Goal: Answer question/provide support

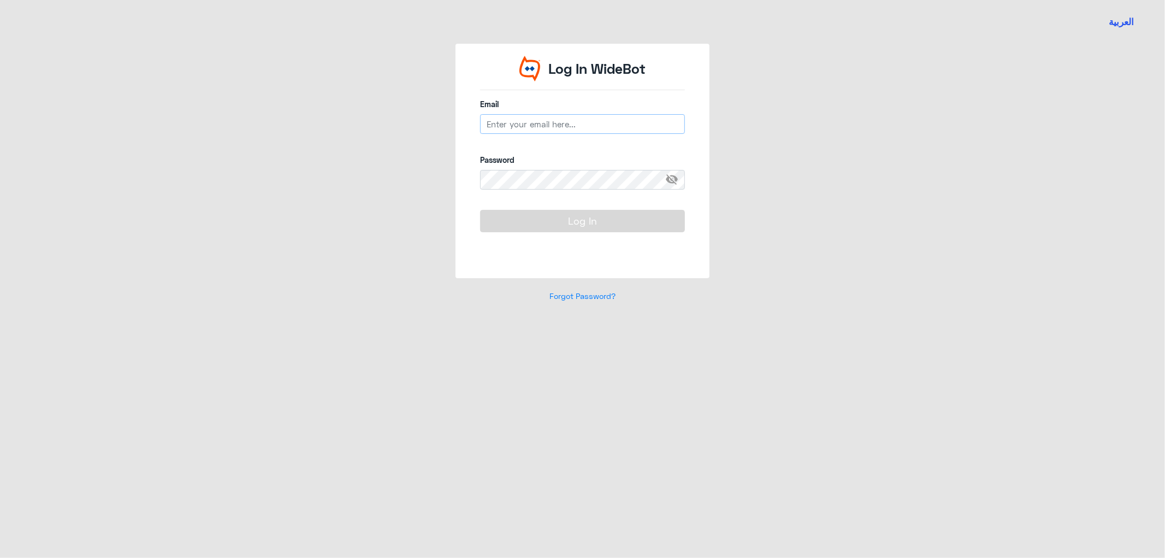
click at [550, 132] on input "email" at bounding box center [582, 124] width 205 height 20
type input "[EMAIL_ADDRESS][DOMAIN_NAME]"
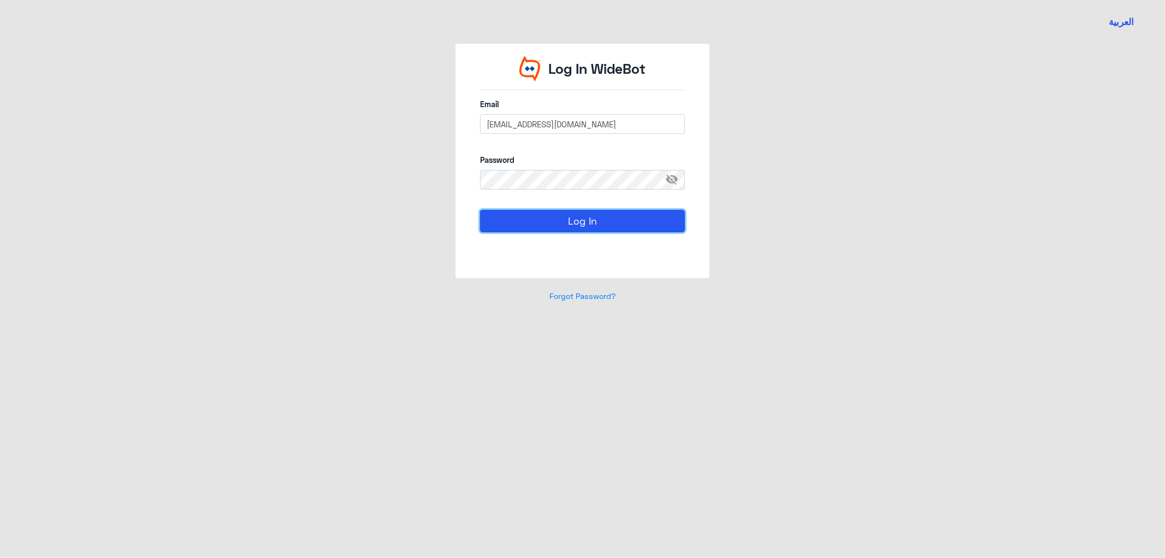
drag, startPoint x: 572, startPoint y: 221, endPoint x: 565, endPoint y: 228, distance: 9.7
click at [572, 221] on button "Log In" at bounding box center [582, 221] width 205 height 22
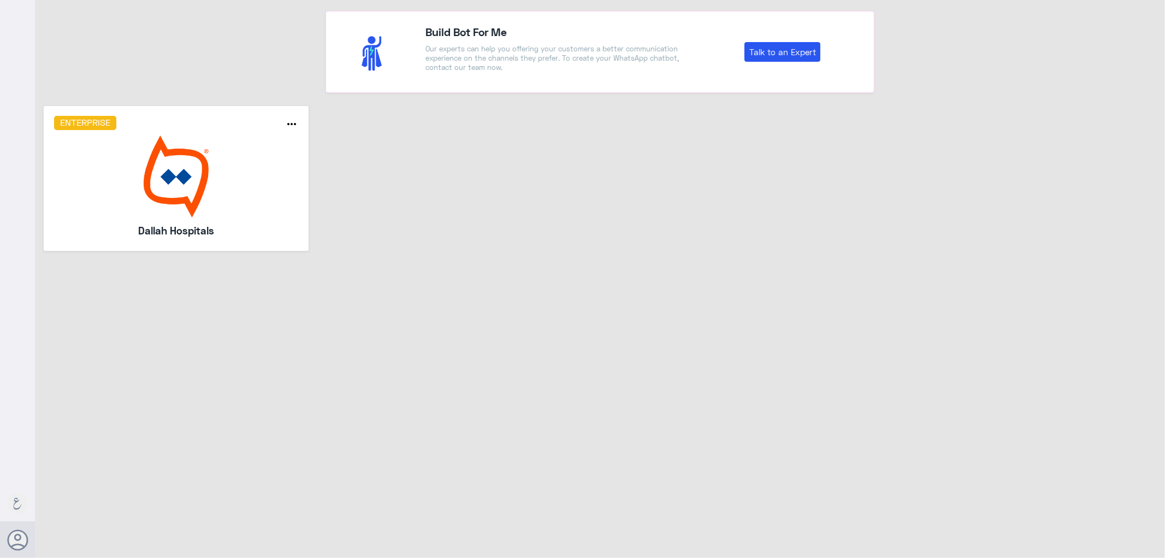
click at [216, 182] on img at bounding box center [176, 176] width 245 height 82
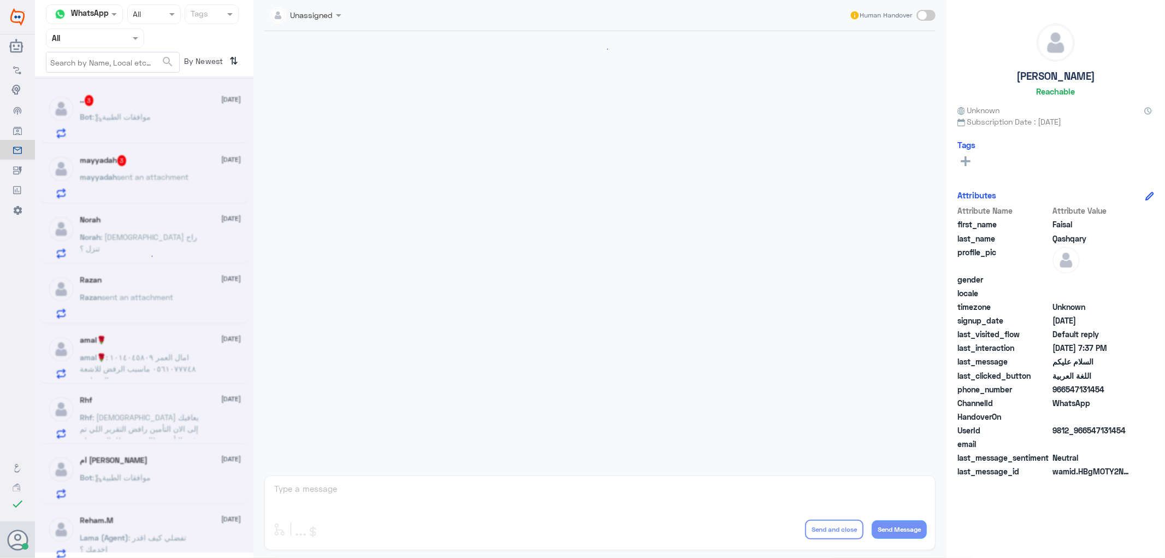
scroll to position [293, 0]
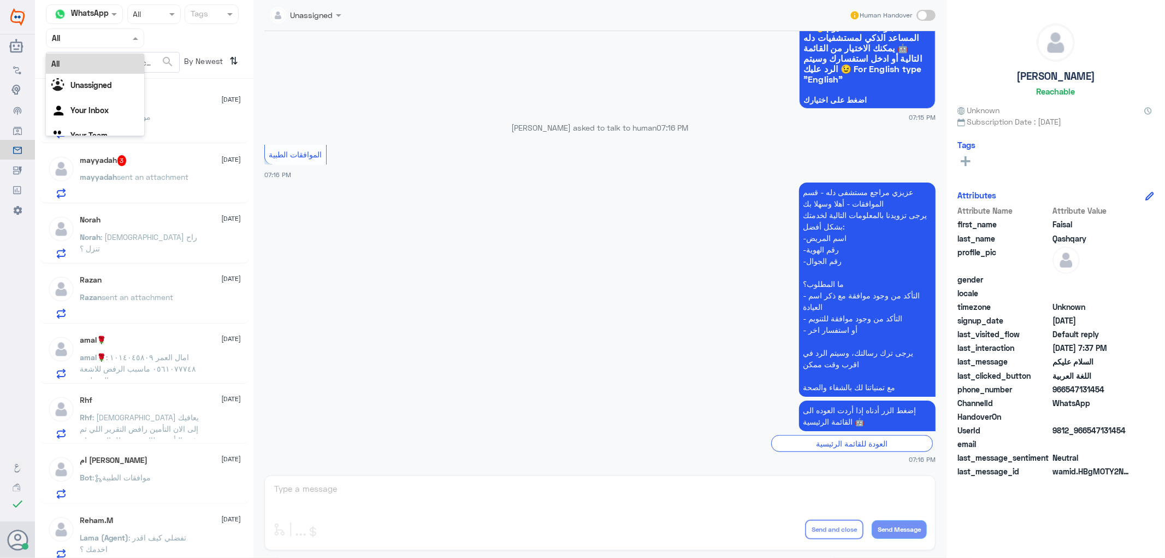
click at [97, 32] on input "text" at bounding box center [82, 38] width 60 height 13
click at [89, 104] on div "Your Inbox" at bounding box center [95, 111] width 98 height 25
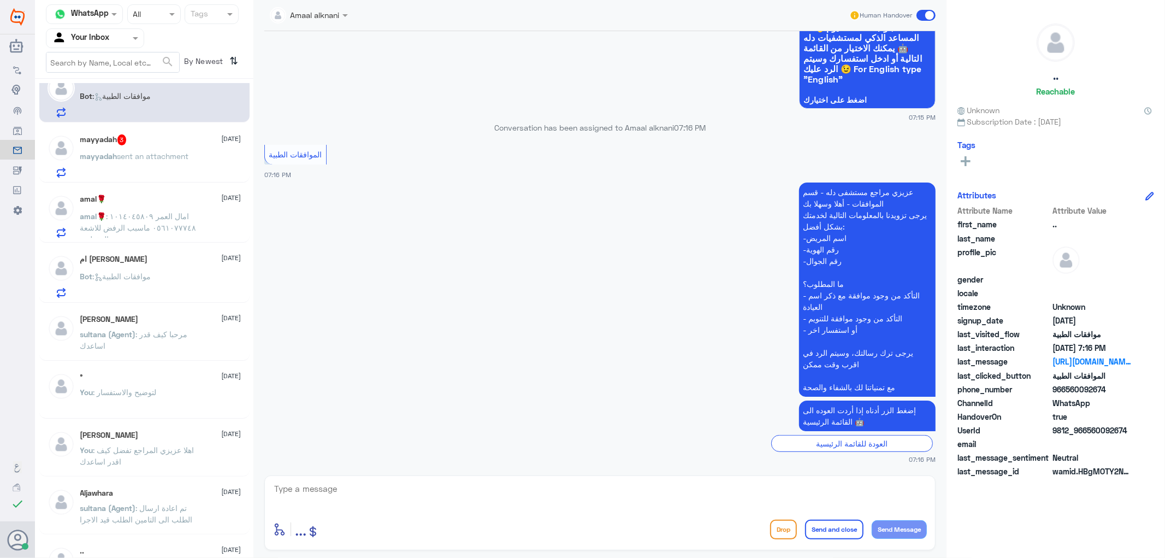
scroll to position [0, 0]
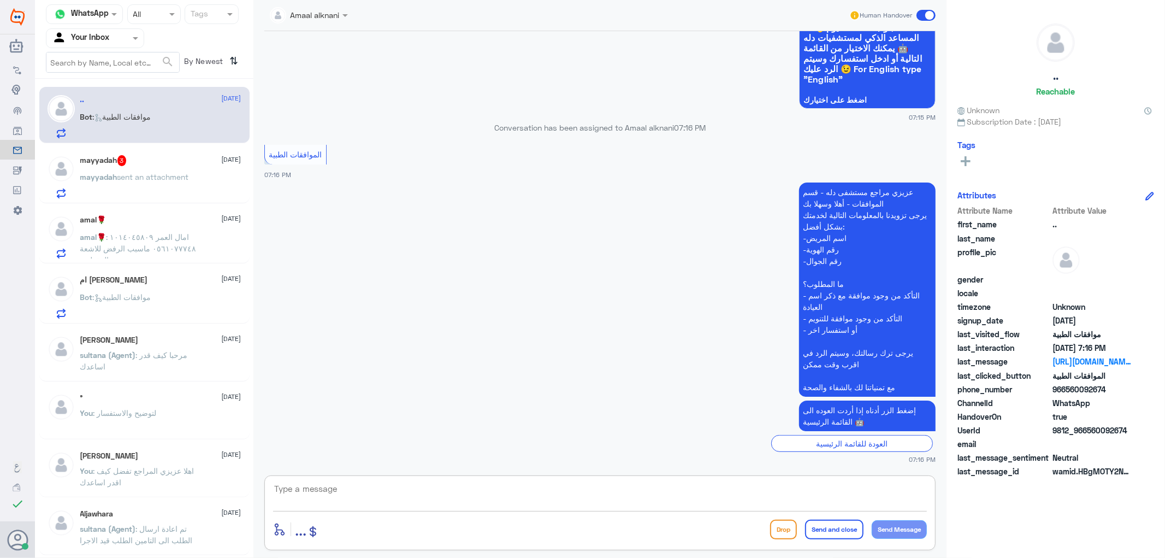
click at [474, 496] on textarea at bounding box center [600, 494] width 654 height 27
type textarea "j"
type textarea "تفضل كيف اقدرر اساعدك"
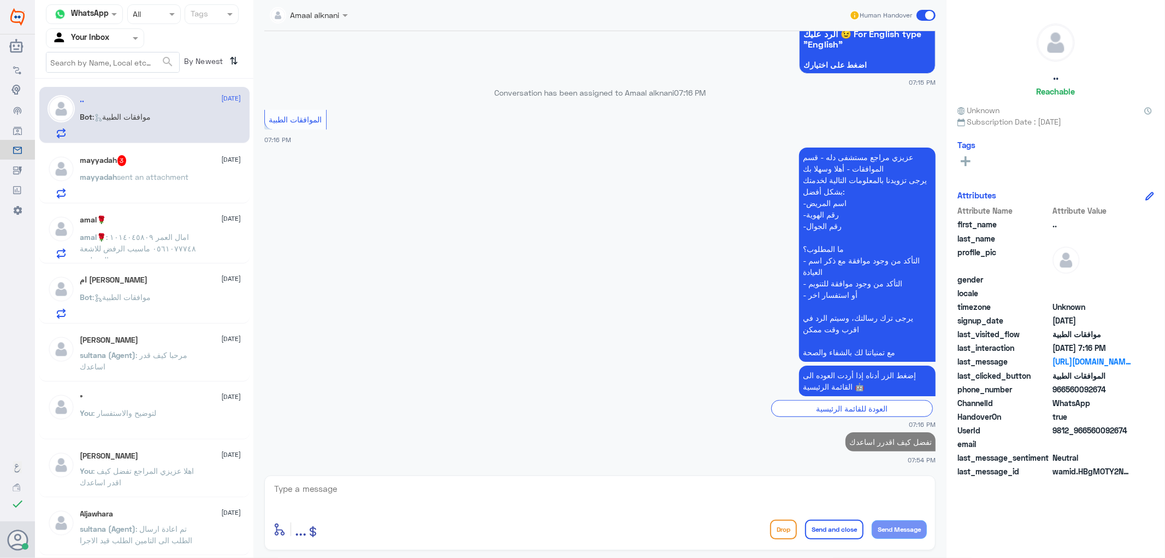
click at [117, 178] on span "sent an attachment" at bounding box center [153, 176] width 72 height 9
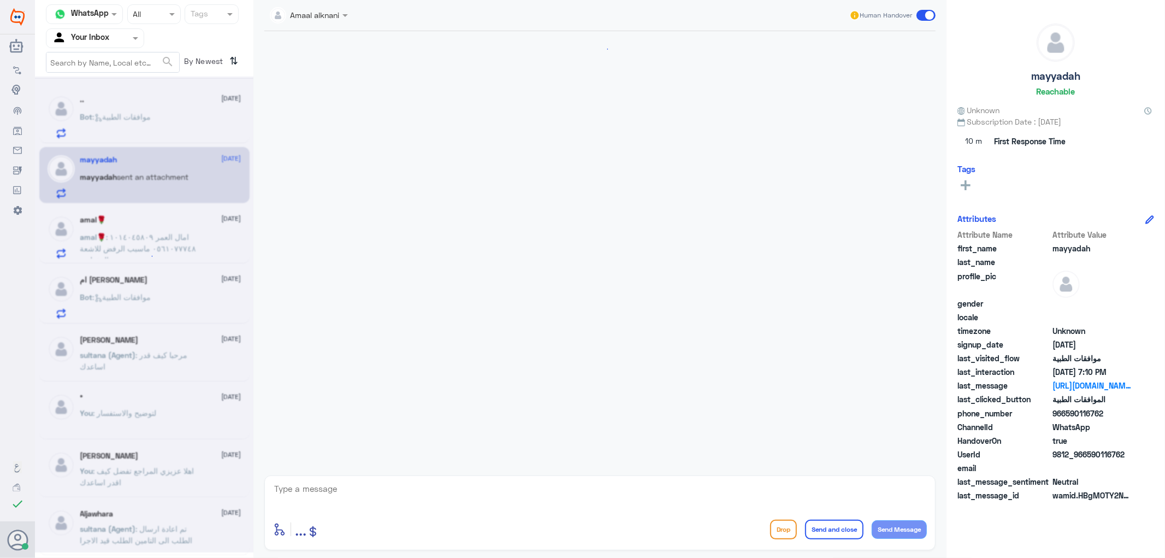
scroll to position [391, 0]
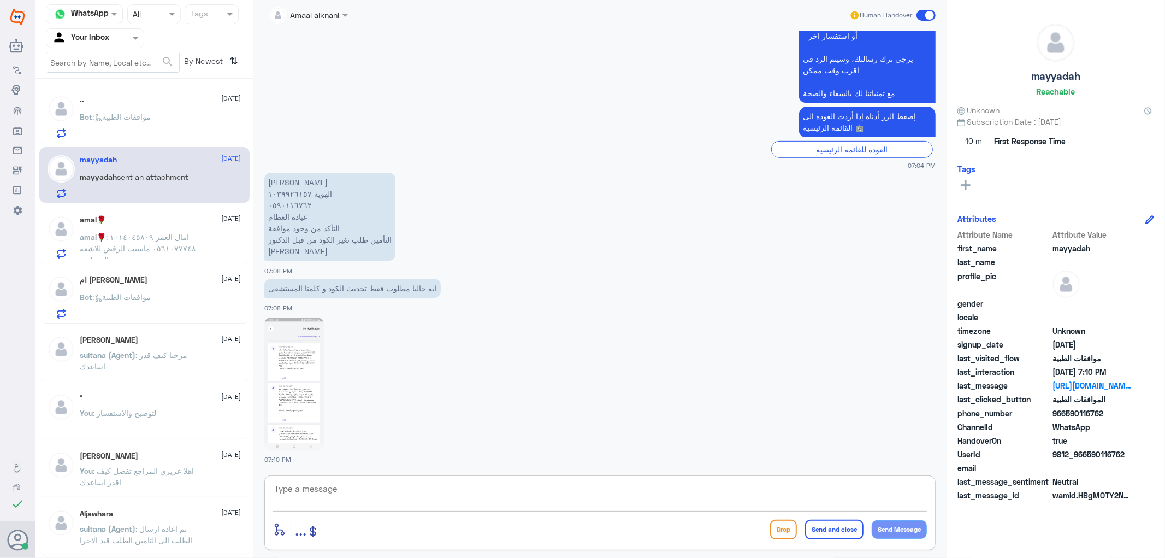
click at [363, 495] on textarea at bounding box center [600, 494] width 654 height 27
click at [282, 386] on img at bounding box center [294, 383] width 60 height 133
click at [362, 488] on textarea at bounding box center [600, 494] width 654 height 27
type textarea "1039926157"
drag, startPoint x: 359, startPoint y: 484, endPoint x: 217, endPoint y: 490, distance: 141.6
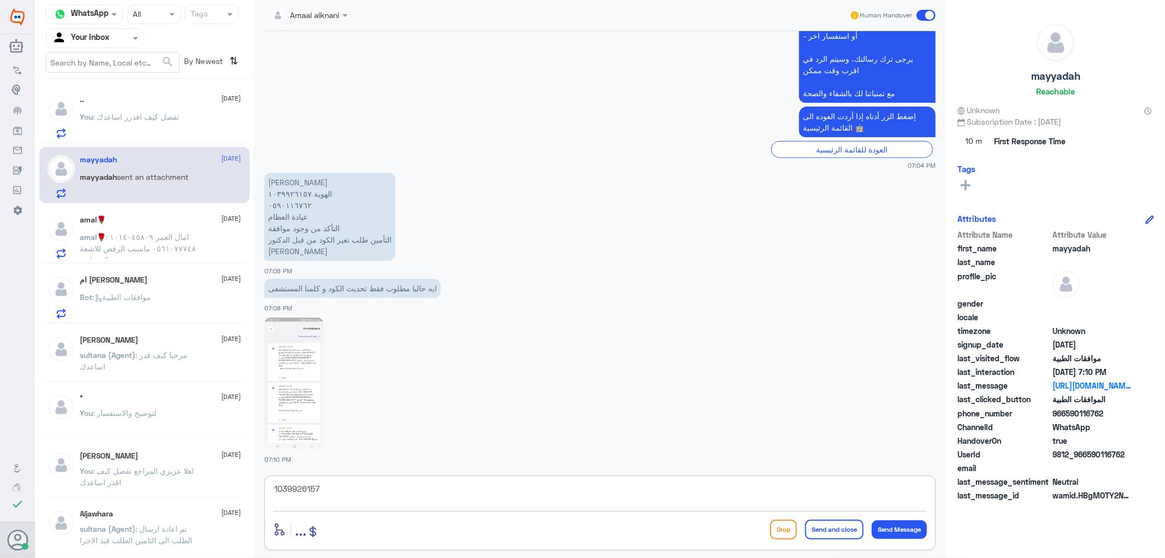
click at [217, 490] on div "Channel WhatsApp Status × All Tags Agent Filter Your Inbox search By Newest ⇅ .…" at bounding box center [600, 280] width 1130 height 561
click at [341, 490] on textarea at bounding box center [600, 494] width 654 height 27
type textarea "ه"
drag, startPoint x: 315, startPoint y: 495, endPoint x: 319, endPoint y: 450, distance: 45.6
click at [315, 495] on textarea at bounding box center [600, 494] width 654 height 27
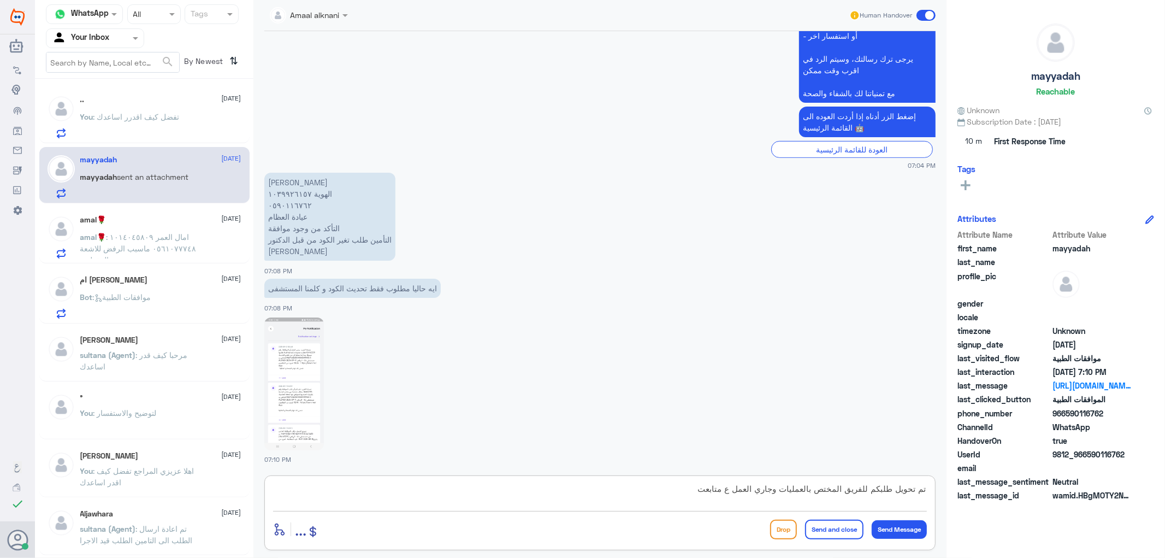
type textarea "تم تحويل طلبكم للفريق المختص بالعمليات وجاري العمل ع متابعته"
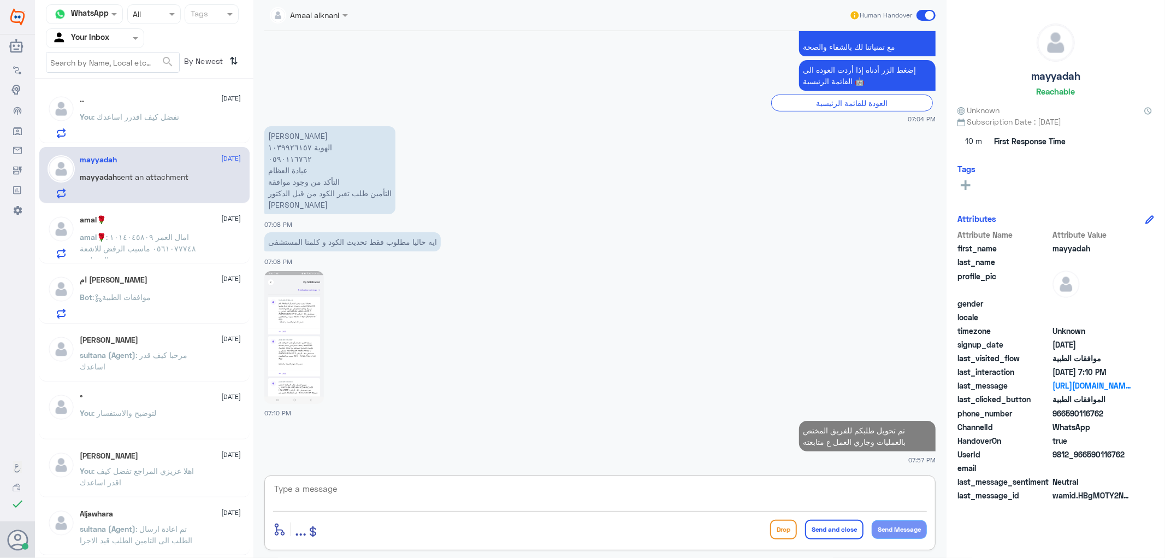
click at [163, 242] on span ": امال العمر ١٠١٤٠٤٥٨٠٩ ٠٥٦١٠٧٧٧٤٨ ماسبب الرفض للاشعة المقطعية" at bounding box center [138, 248] width 116 height 32
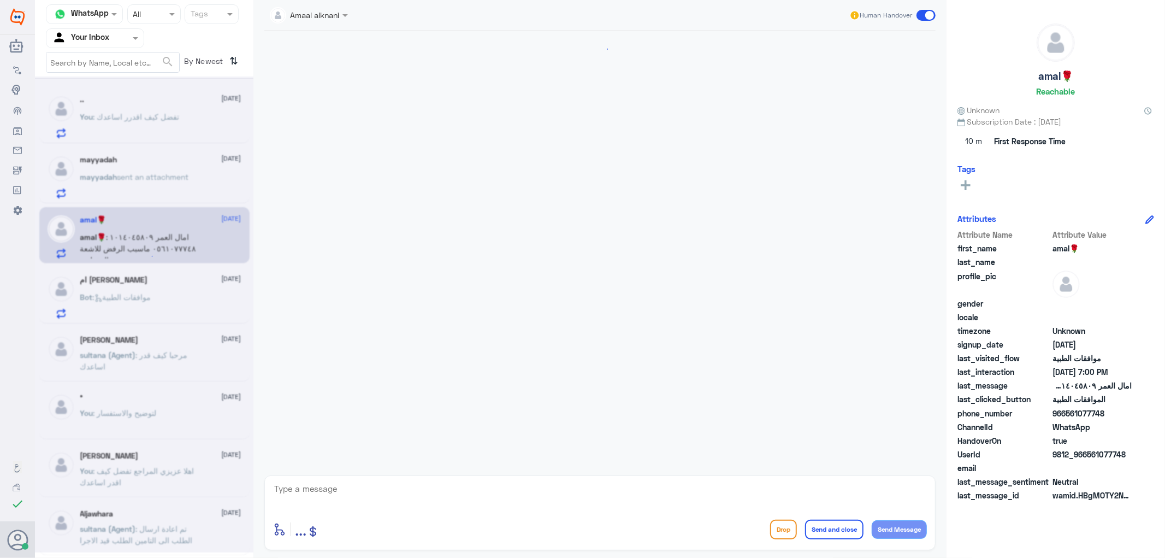
scroll to position [804, 0]
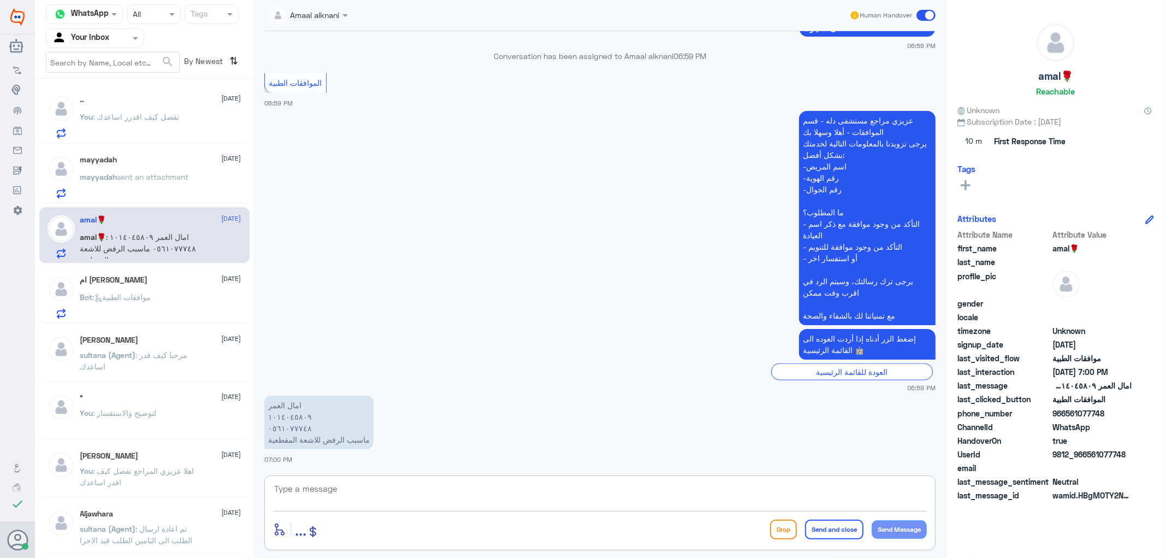
click at [325, 499] on textarea at bounding box center [600, 494] width 654 height 27
type textarea "0561077748"
drag, startPoint x: 340, startPoint y: 493, endPoint x: 175, endPoint y: 474, distance: 166.5
click at [175, 474] on div "Channel WhatsApp Status × All Tags Agent Filter Your Inbox search By Newest ⇅ .…" at bounding box center [600, 280] width 1130 height 561
click at [362, 484] on textarea at bounding box center [600, 494] width 654 height 27
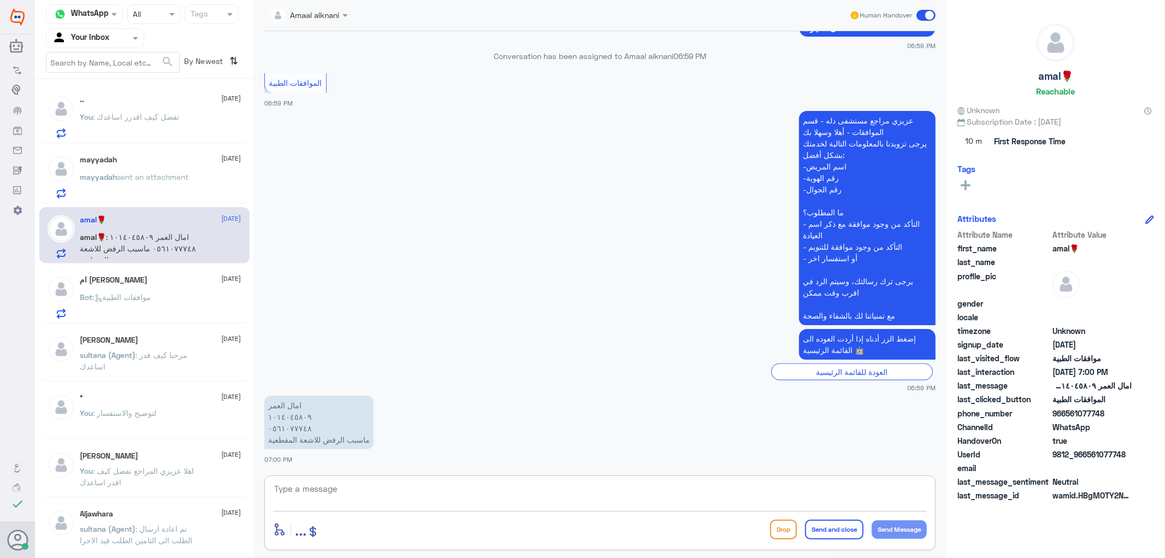
click at [357, 489] on textarea at bounding box center [600, 494] width 654 height 27
type textarea "0561077748"
drag, startPoint x: 330, startPoint y: 482, endPoint x: 176, endPoint y: 477, distance: 153.5
click at [177, 481] on div "Channel WhatsApp Status × All Tags Agent Filter Your Inbox search By Newest ⇅ .…" at bounding box center [600, 280] width 1130 height 561
click at [324, 486] on textarea at bounding box center [600, 494] width 654 height 27
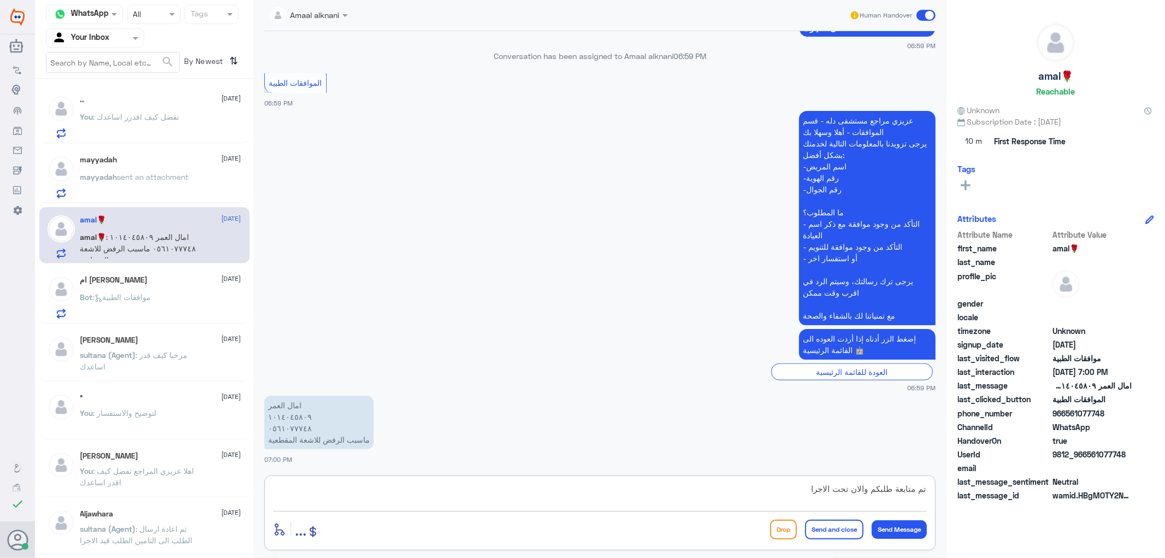
type textarea "تم متابعة طلبكم والان تحت الاجراء"
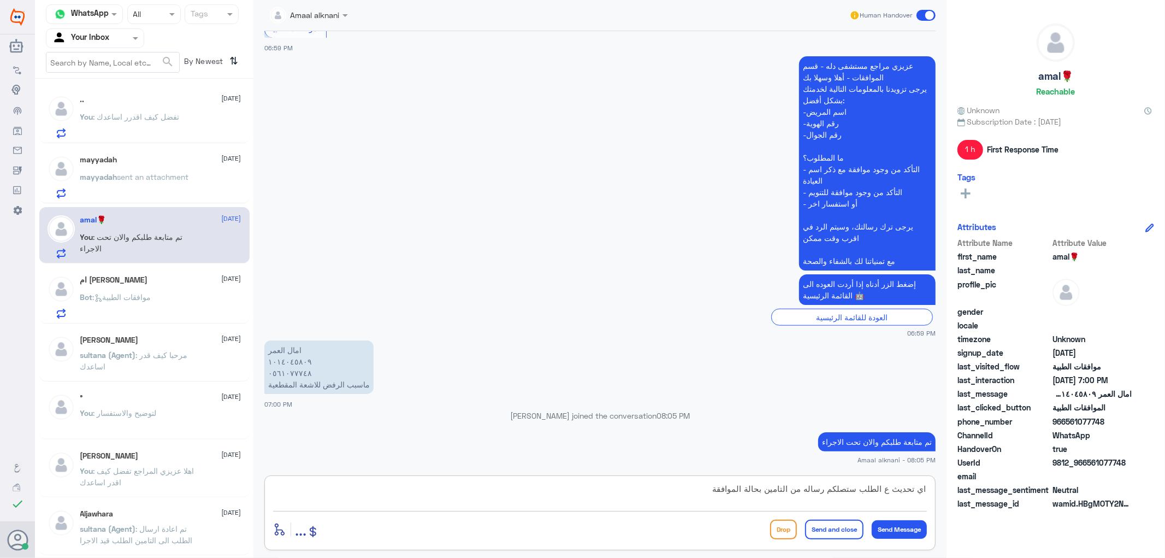
type textarea "اي تحديث ع الطلب ستصلكم رساله من التامين بحالة الموافقة"
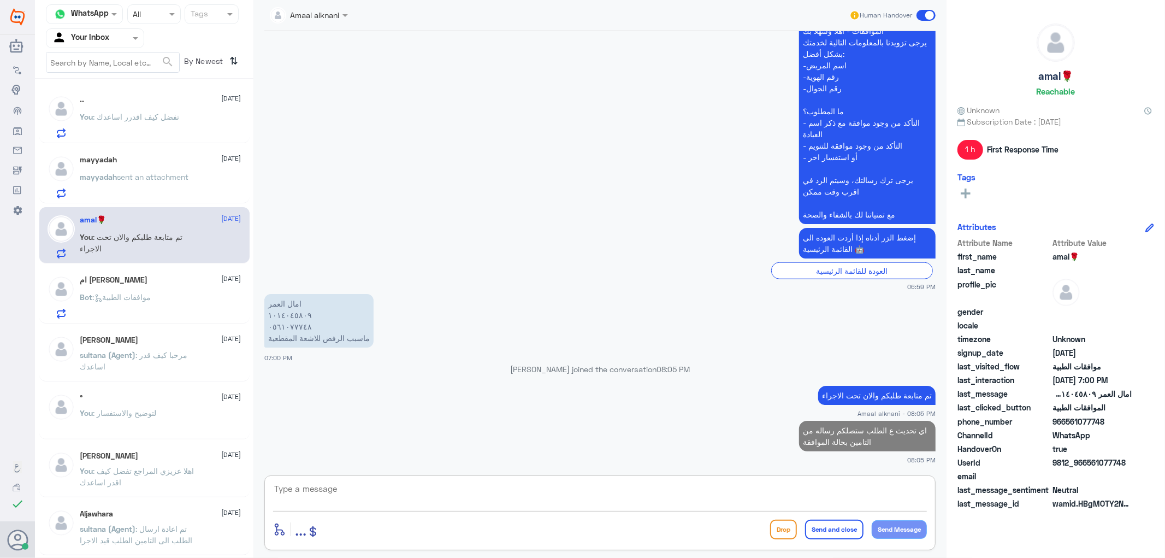
click at [142, 123] on p "You : تفضل كيف اقدرر اساعدك" at bounding box center [129, 124] width 99 height 27
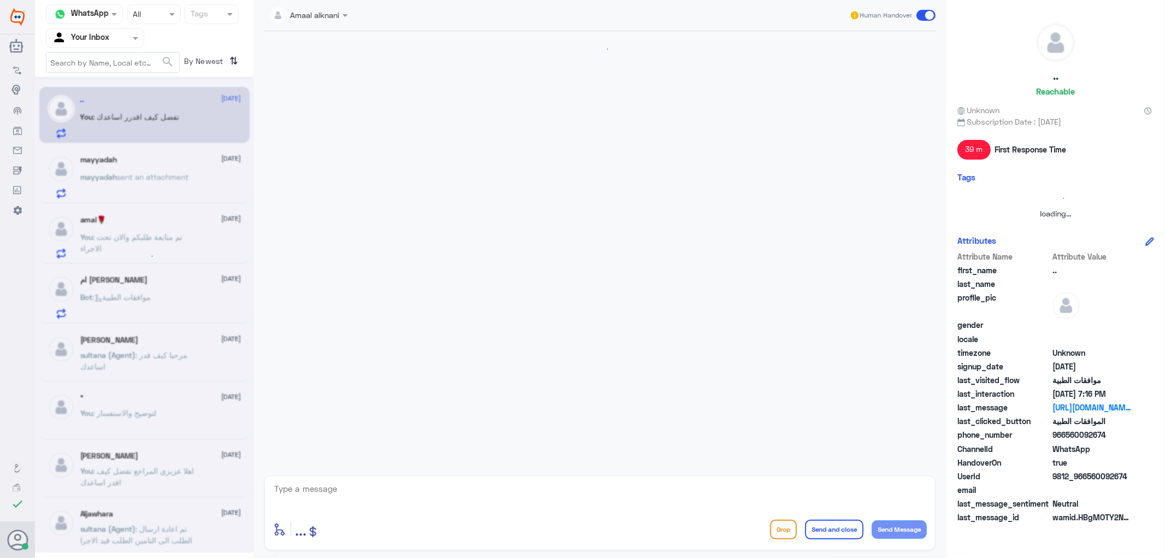
scroll to position [347, 0]
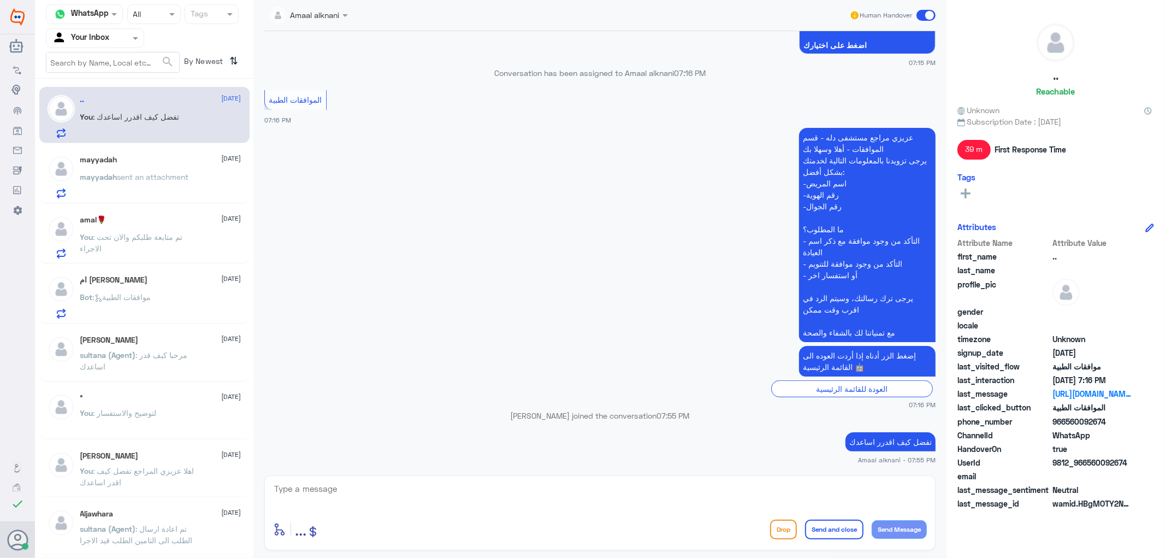
click at [153, 157] on div "mayyadah [DATE]" at bounding box center [160, 159] width 161 height 9
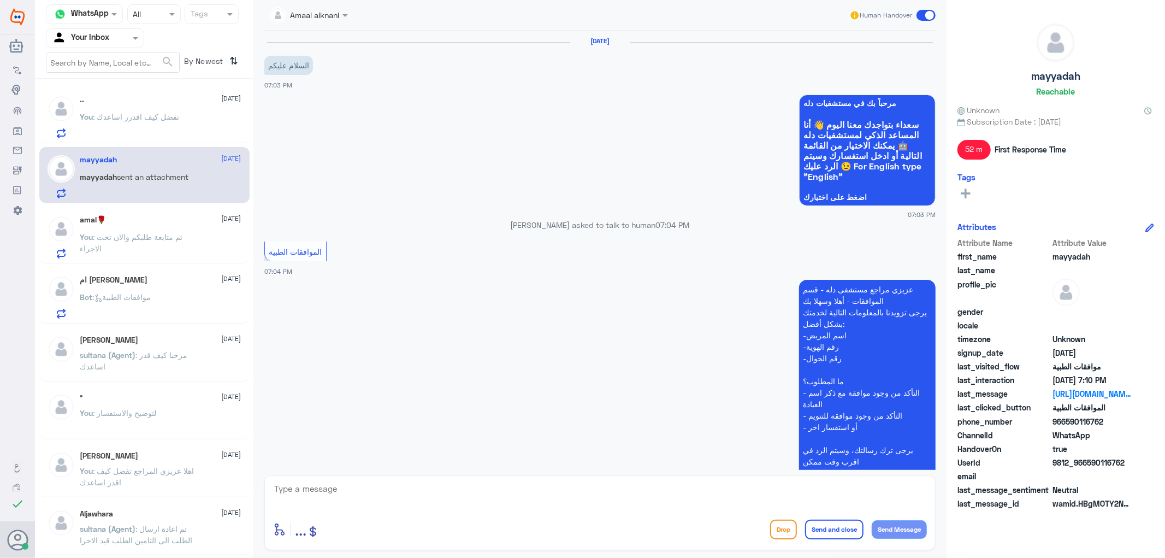
scroll to position [458, 0]
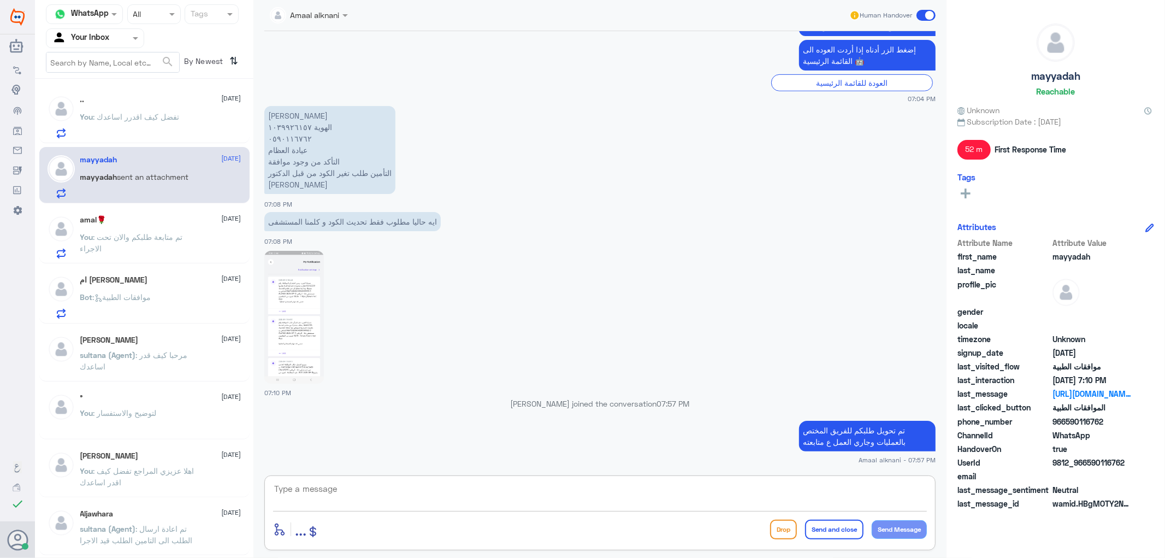
click at [334, 487] on textarea at bounding box center [600, 494] width 654 height 27
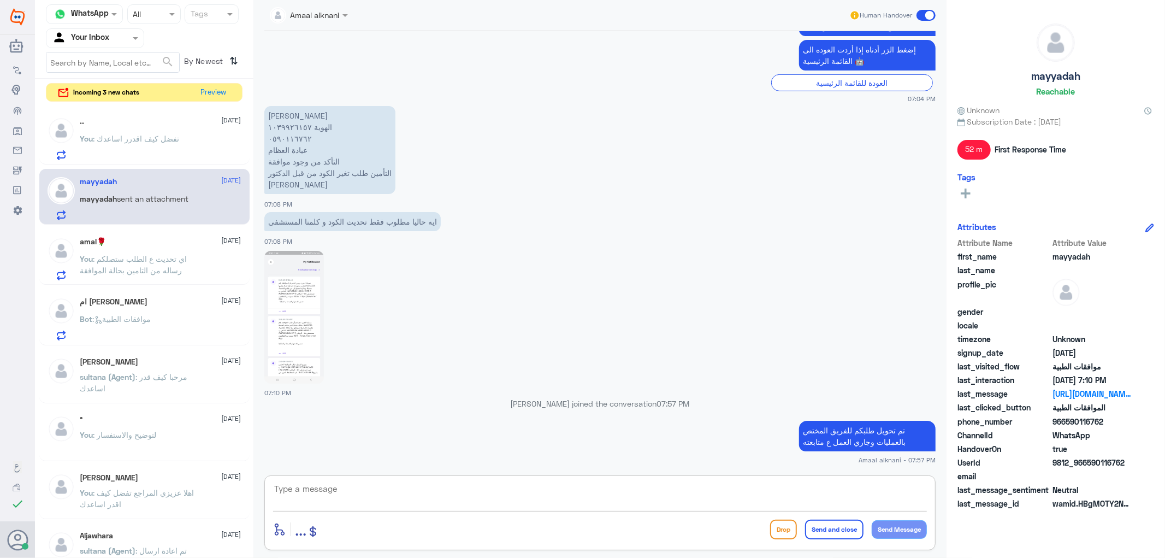
click at [386, 496] on textarea at bounding box center [600, 494] width 654 height 27
type textarea "تغيير الكود من الطبيب المعالج"
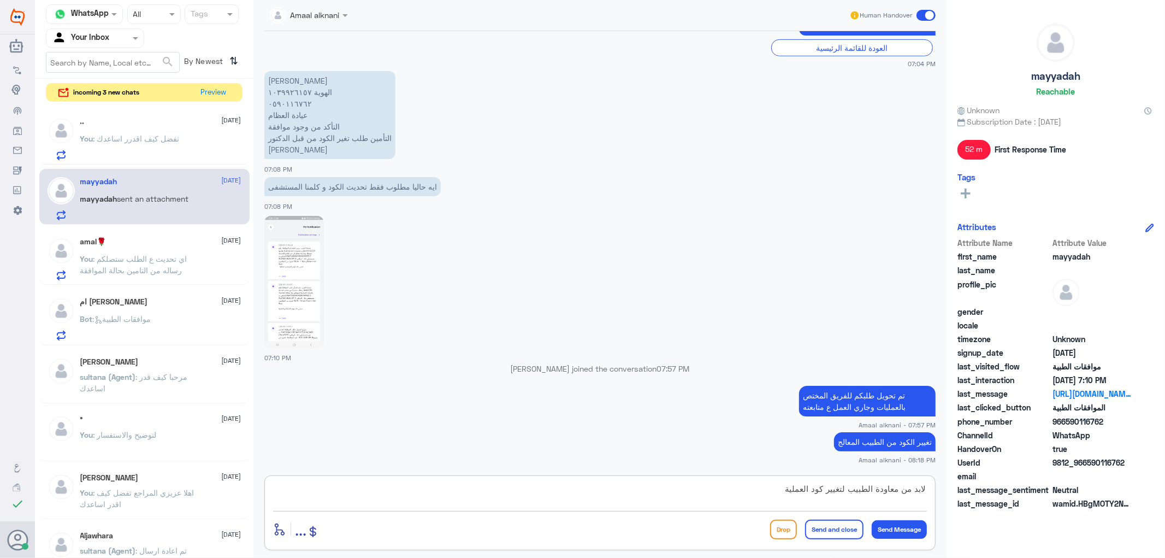
type textarea "لابد من معاودة الطبيب لتغيير كود العملية"
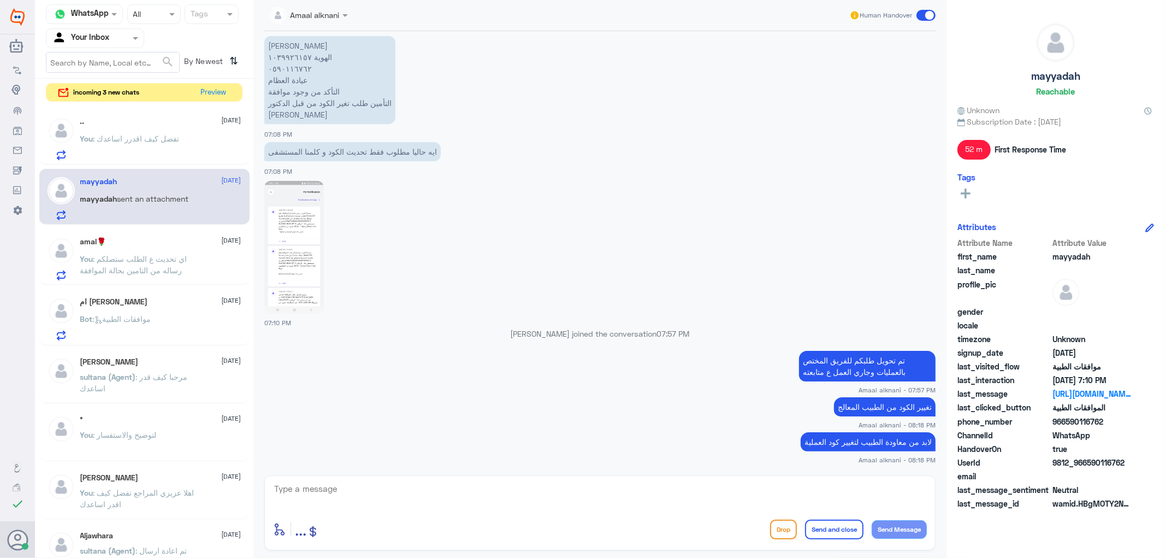
click at [176, 123] on div ".. [DATE]" at bounding box center [160, 121] width 161 height 9
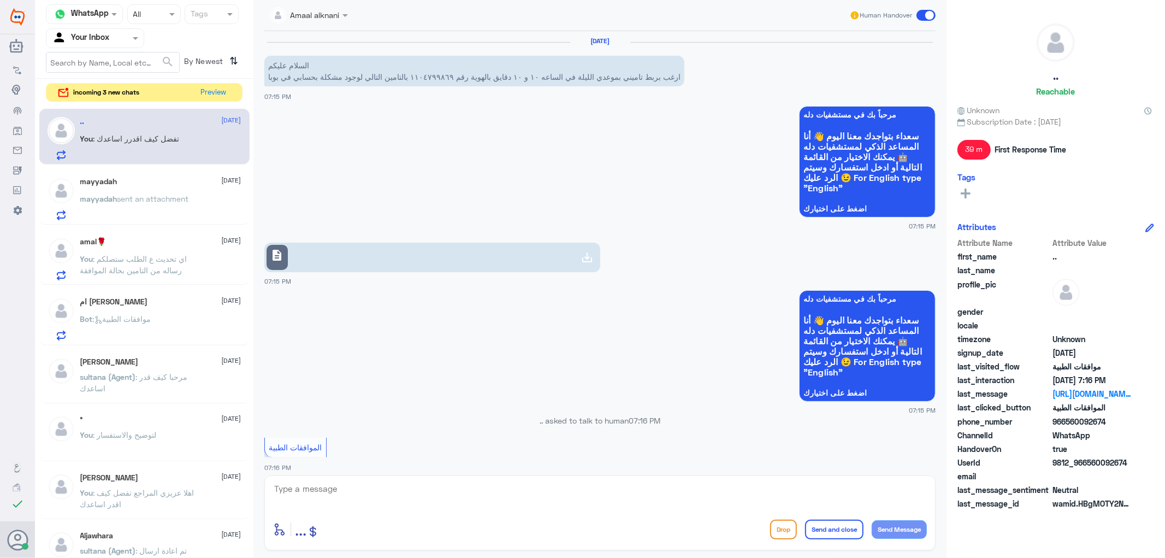
scroll to position [347, 0]
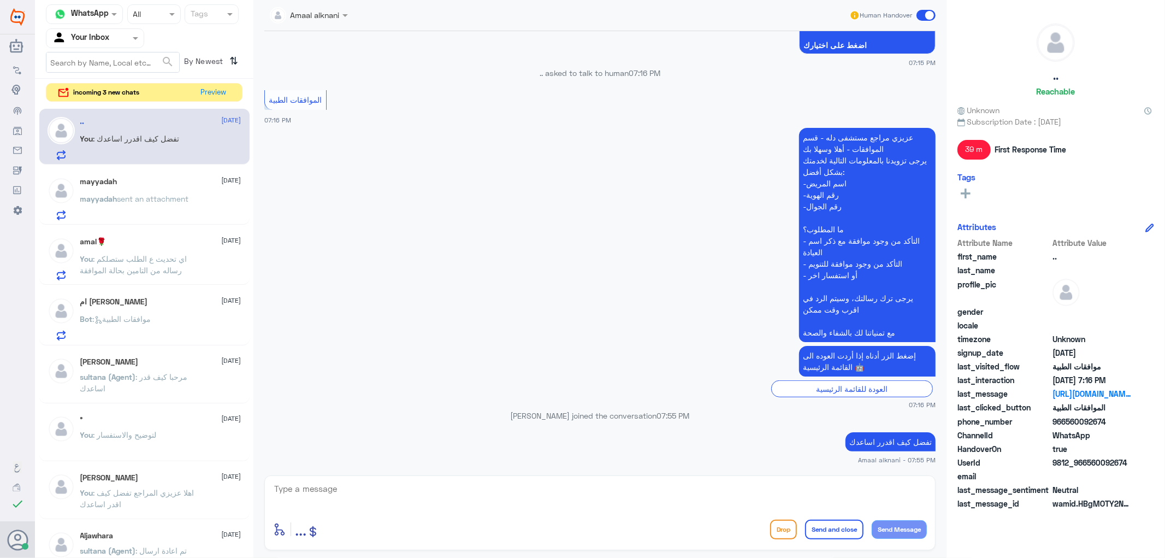
click at [313, 495] on textarea at bounding box center [600, 494] width 654 height 27
type textarea "نسعد دوما بخدمتكم ونتمنى لكم دوام الصحة والعافية"
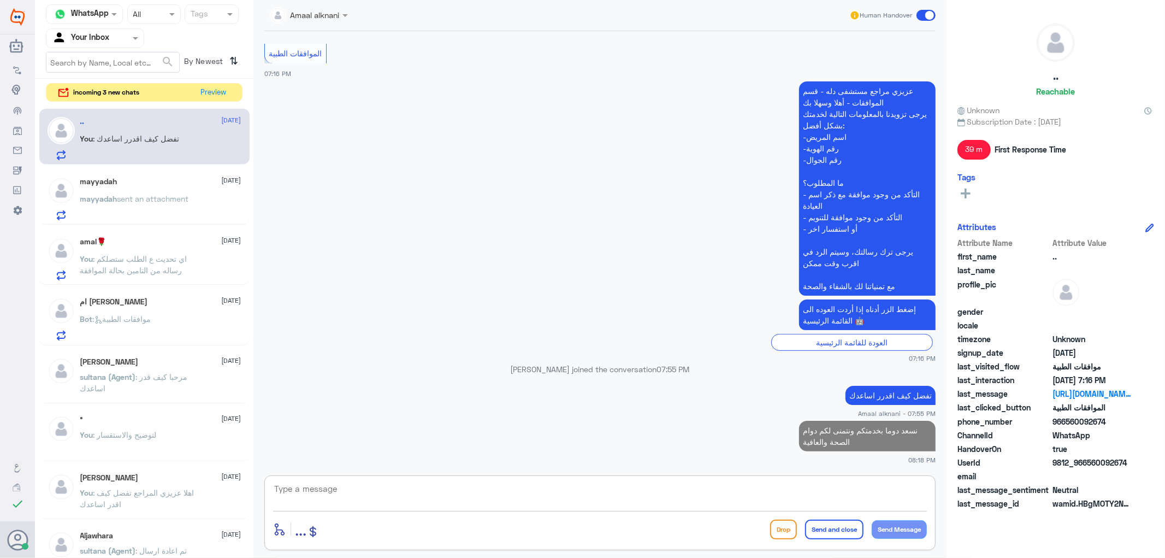
click at [787, 492] on textarea at bounding box center [600, 494] width 654 height 27
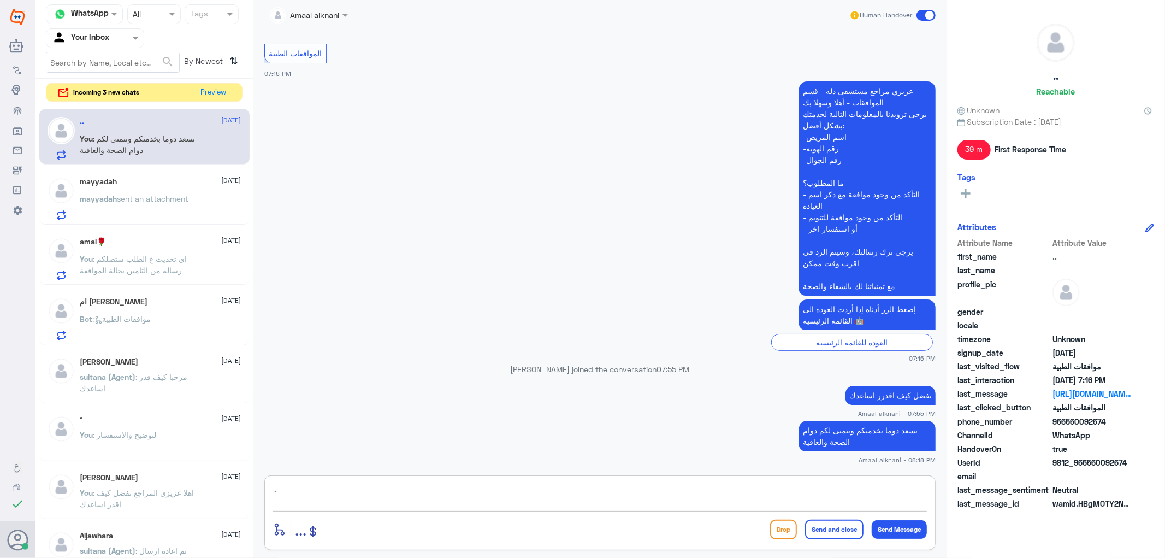
type textarea "."
drag, startPoint x: 850, startPoint y: 532, endPoint x: 829, endPoint y: 535, distance: 21.0
click at [847, 532] on button "Send and close" at bounding box center [834, 529] width 58 height 20
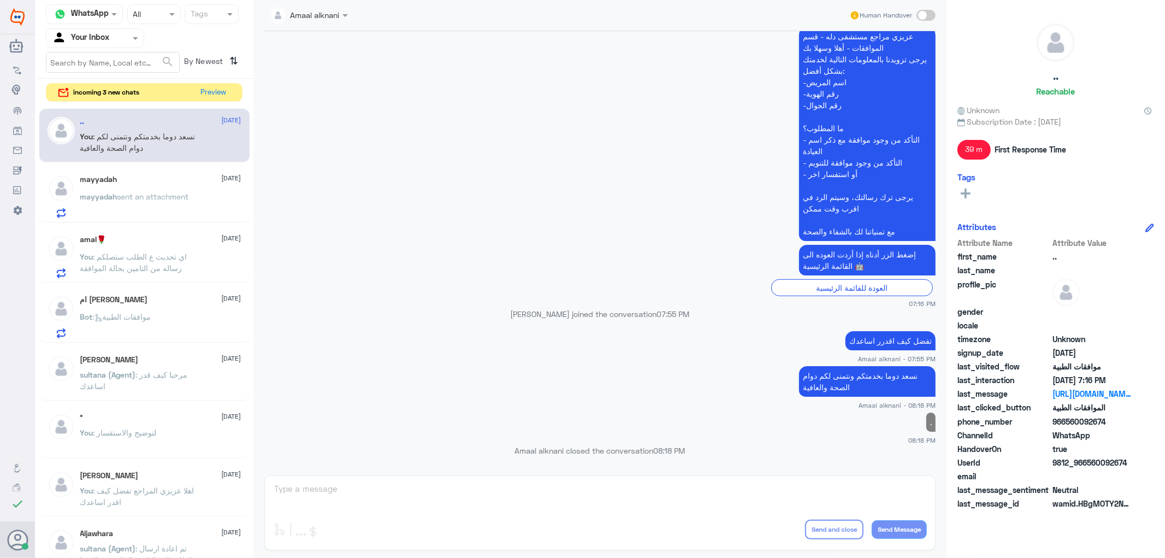
click at [137, 204] on p "mayyadah sent an attachment" at bounding box center [134, 204] width 109 height 27
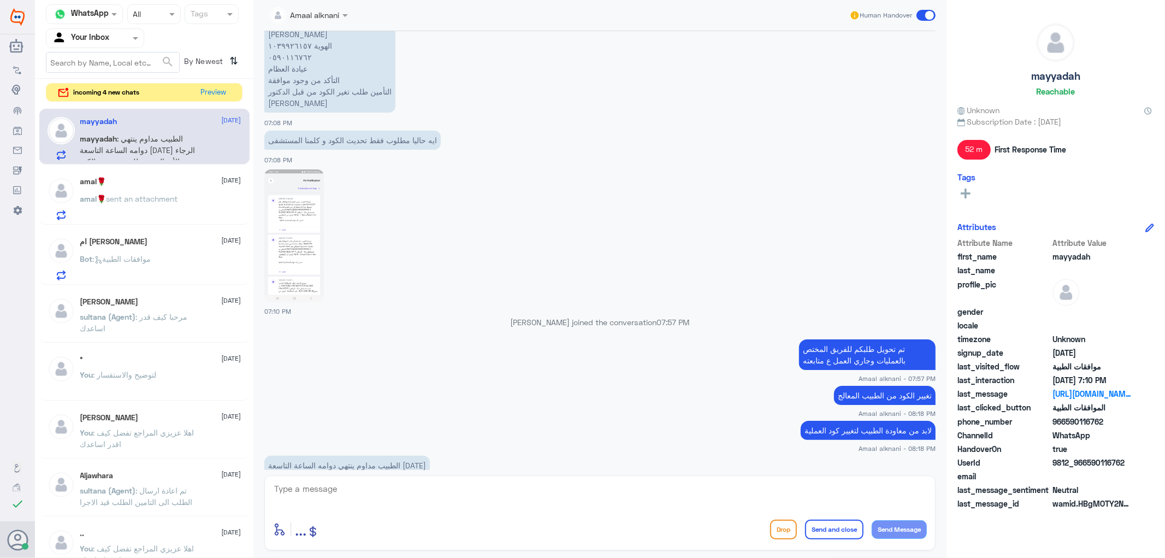
scroll to position [588, 0]
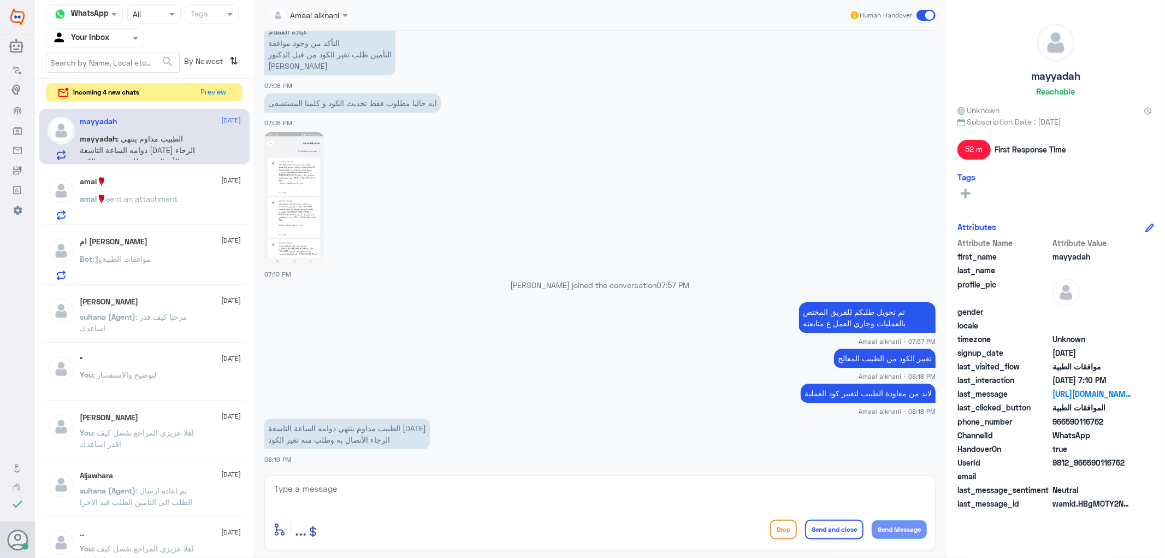
click at [183, 147] on span ": الطبيب مداوم ينتهي دوامه الساعة التاسعة [DATE] الرجاء الأتصال به وطلب منه تغي…" at bounding box center [137, 150] width 115 height 32
click at [17, 540] on use at bounding box center [18, 539] width 21 height 21
click at [43, 433] on span at bounding box center [43, 429] width 19 height 11
click at [0, 0] on input "checkbox" at bounding box center [0, 0] width 0 height 0
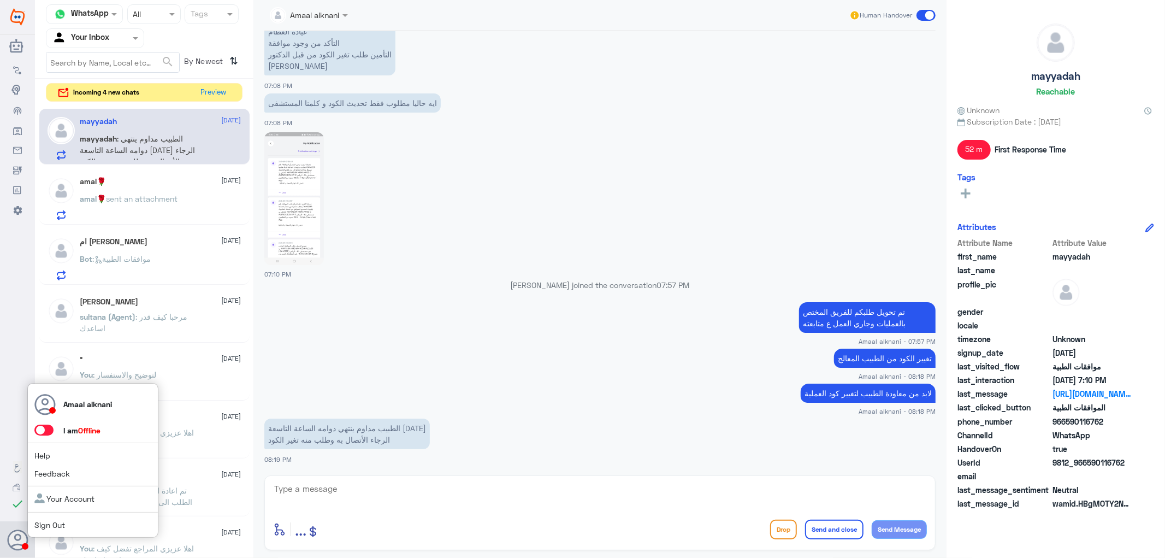
click at [42, 524] on link "Sign Out" at bounding box center [49, 524] width 31 height 9
